Goal: Task Accomplishment & Management: Use online tool/utility

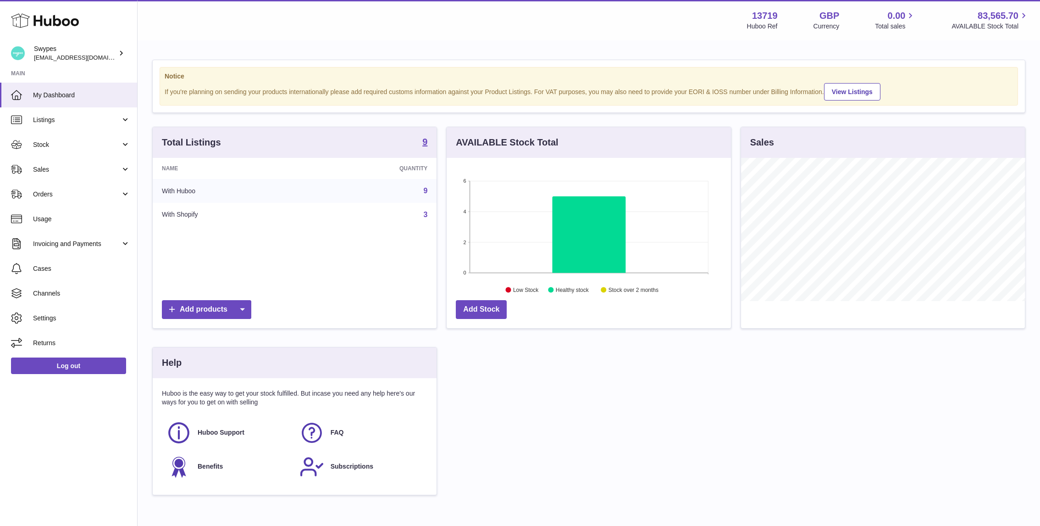
scroll to position [143, 284]
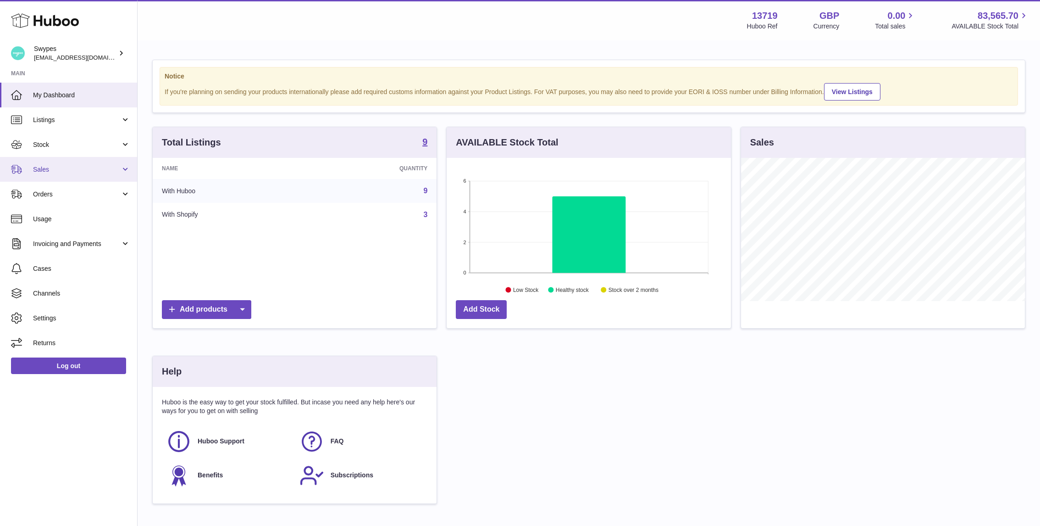
click at [98, 168] on span "Sales" at bounding box center [77, 169] width 88 height 9
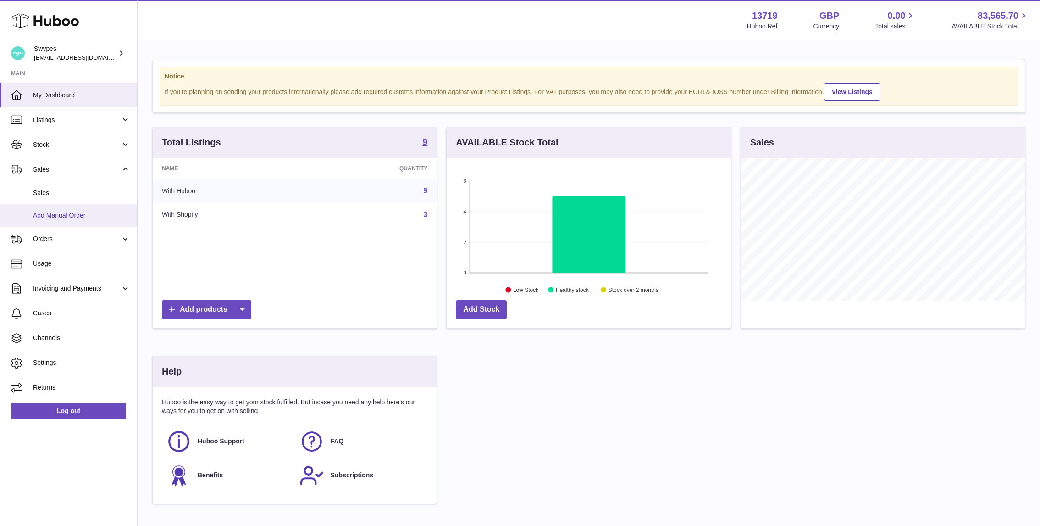
click at [94, 220] on link "Add Manual Order" at bounding box center [68, 215] width 137 height 22
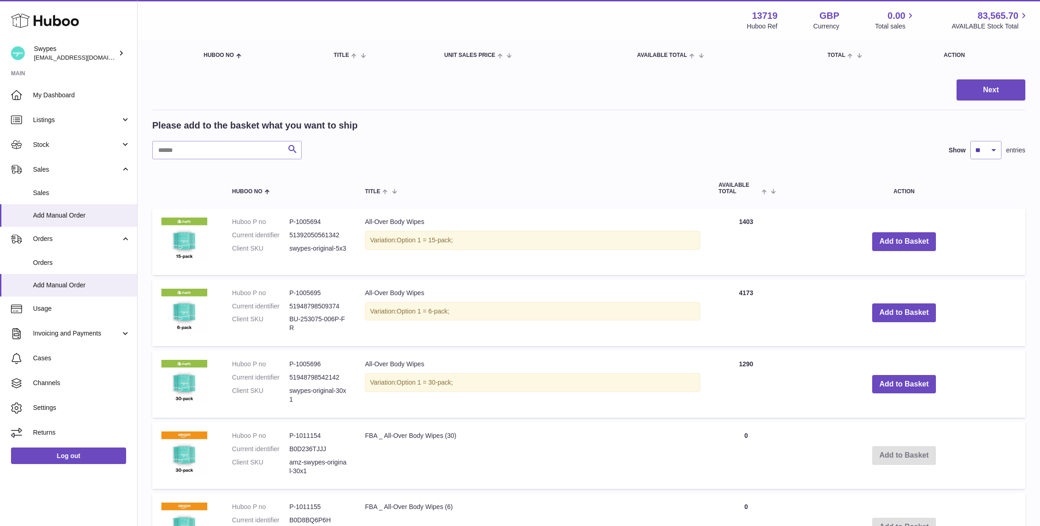
scroll to position [174, 0]
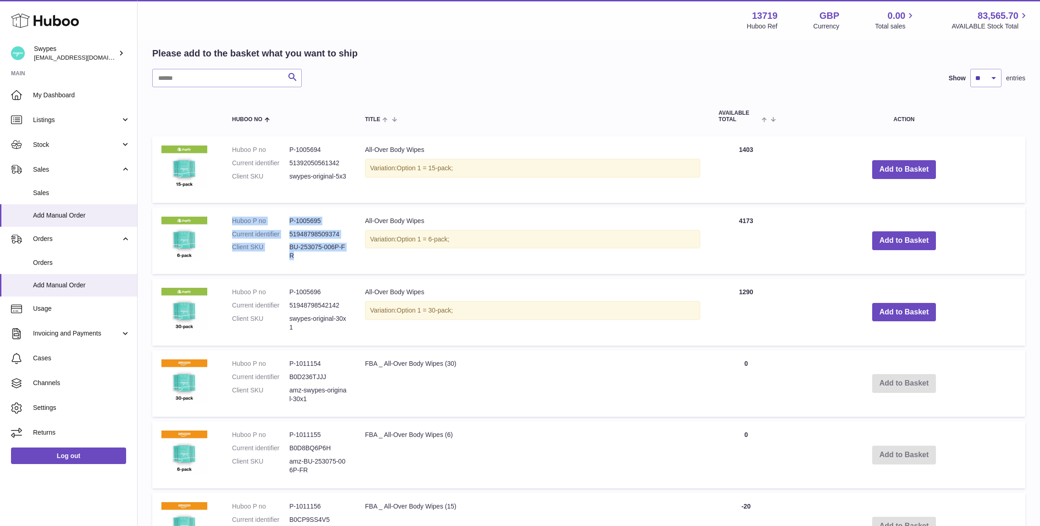
drag, startPoint x: 233, startPoint y: 220, endPoint x: 295, endPoint y: 256, distance: 71.9
click at [295, 256] on dl "Huboo P no P-1005695 Current identifier 51948798509374 Client SKU BU-253075-006…" at bounding box center [289, 240] width 115 height 49
copy dl "Huboo P no P-1005695 Current identifier 51948798509374 Client SKU BU-253075-006…"
